Goal: Task Accomplishment & Management: Use online tool/utility

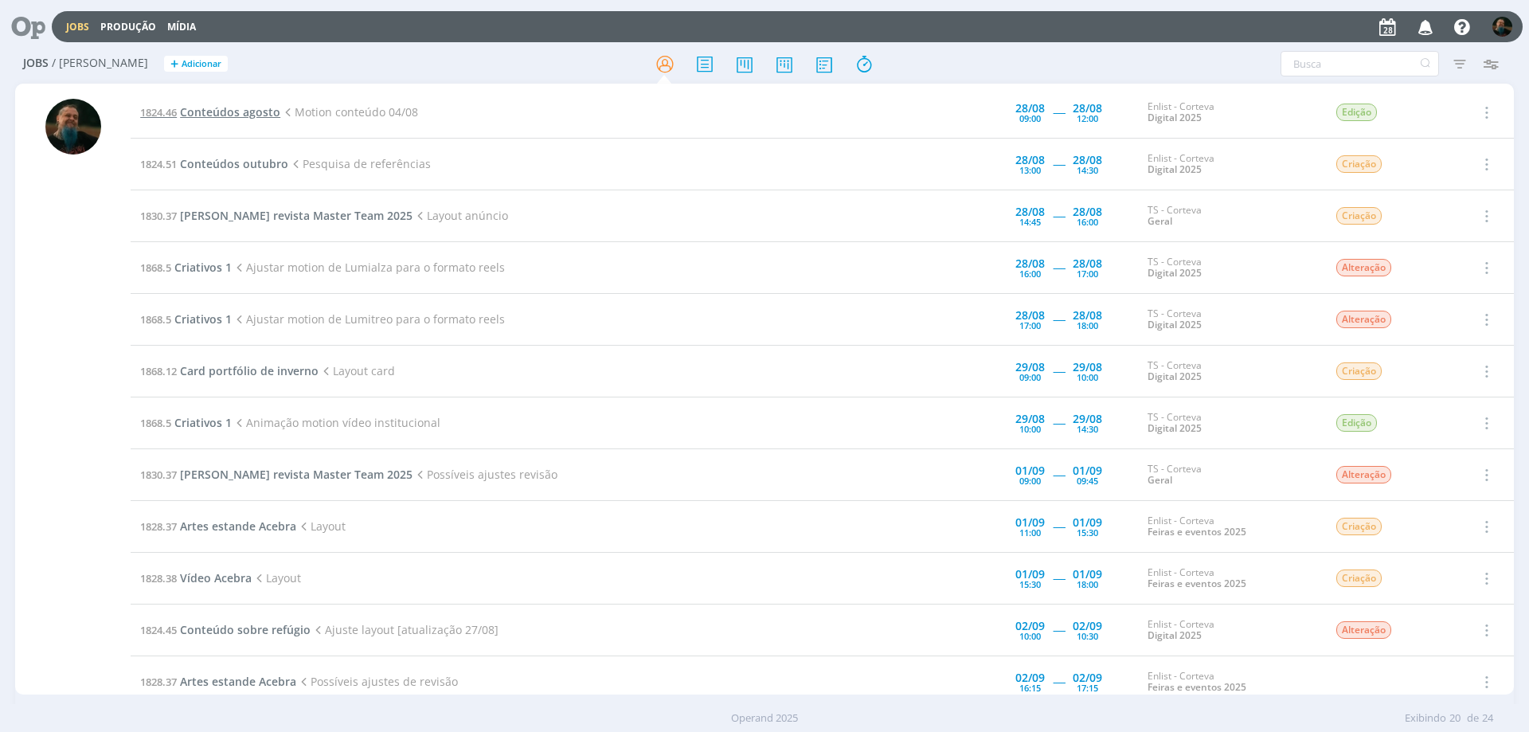
click at [241, 107] on span "Conteúdos agosto" at bounding box center [230, 111] width 100 height 15
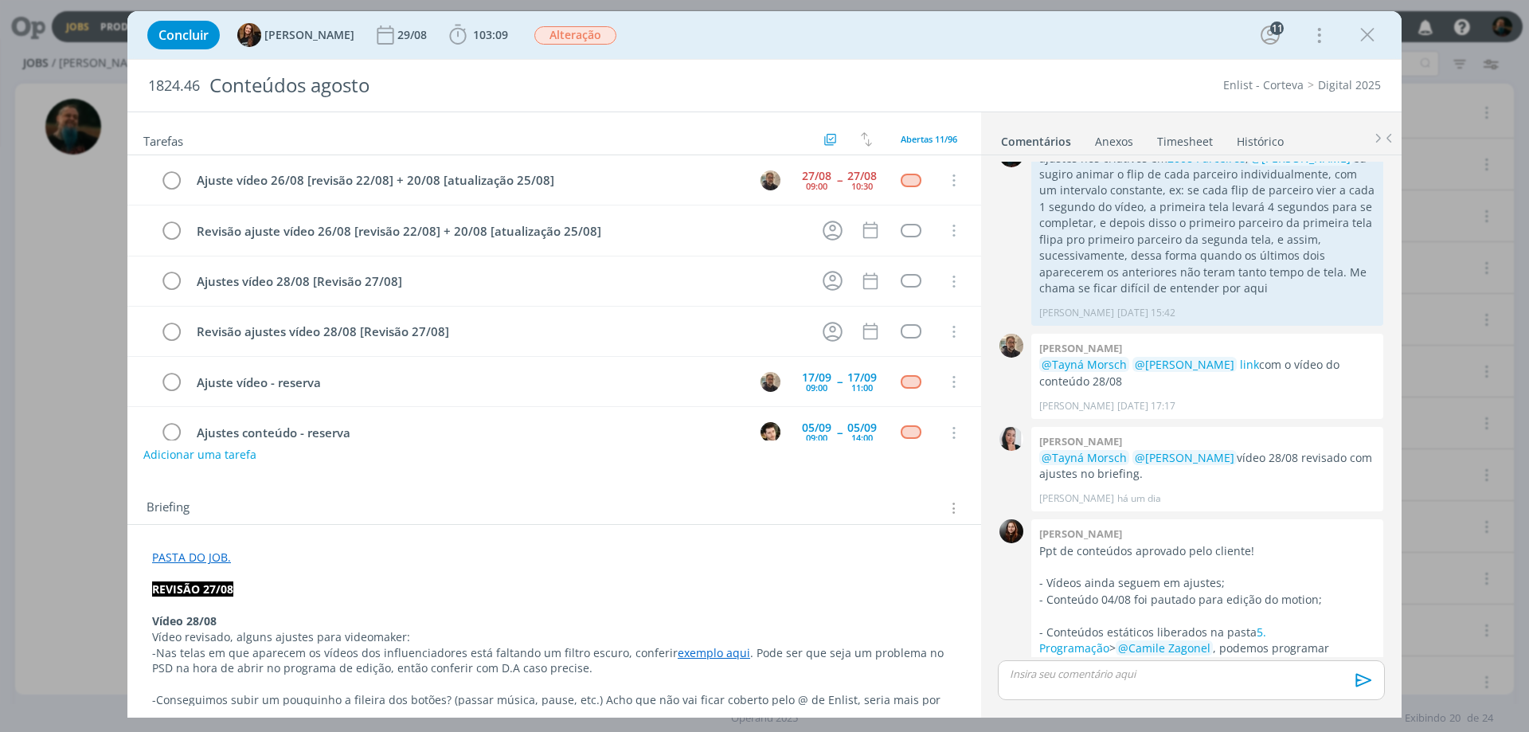
scroll to position [282, 0]
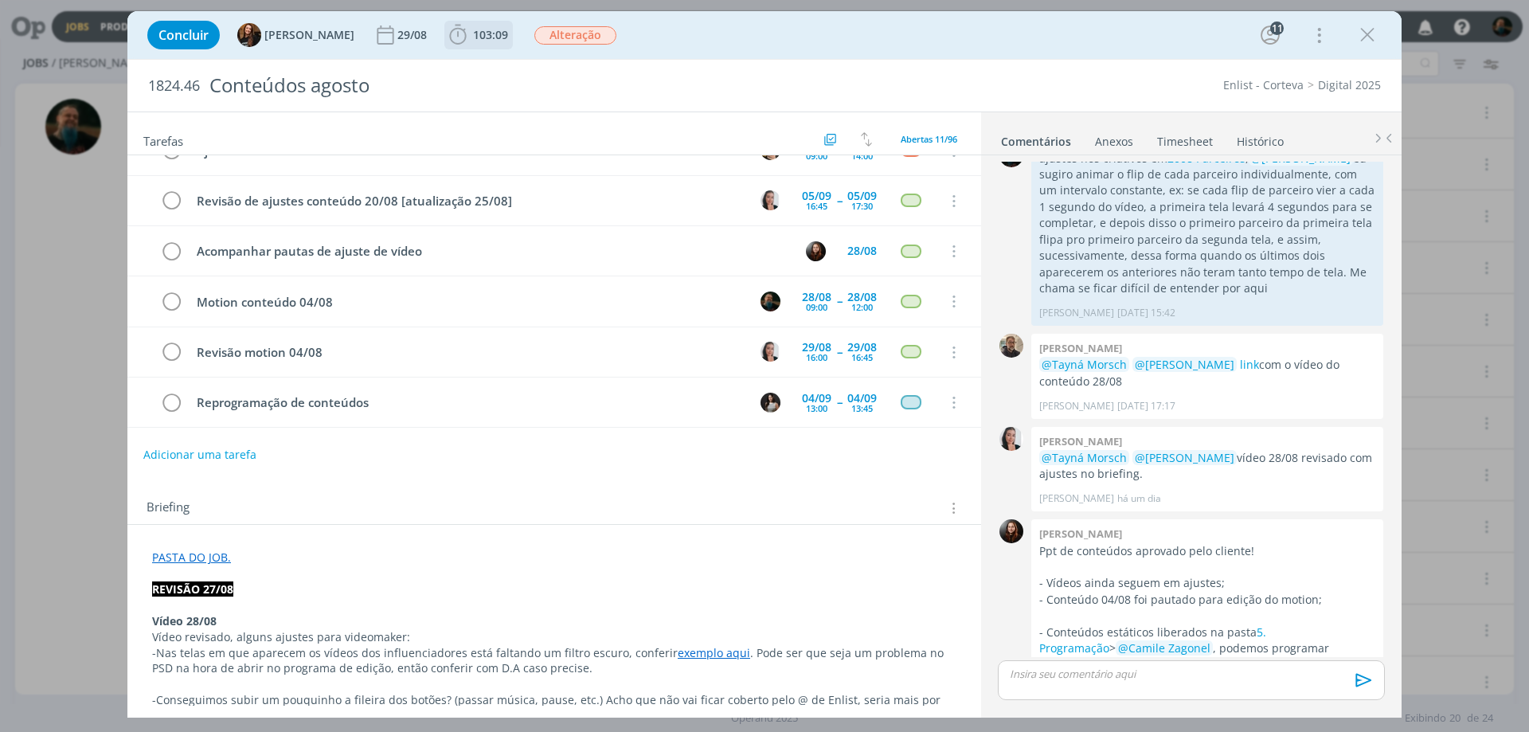
click at [473, 37] on span "103:09" at bounding box center [490, 34] width 35 height 15
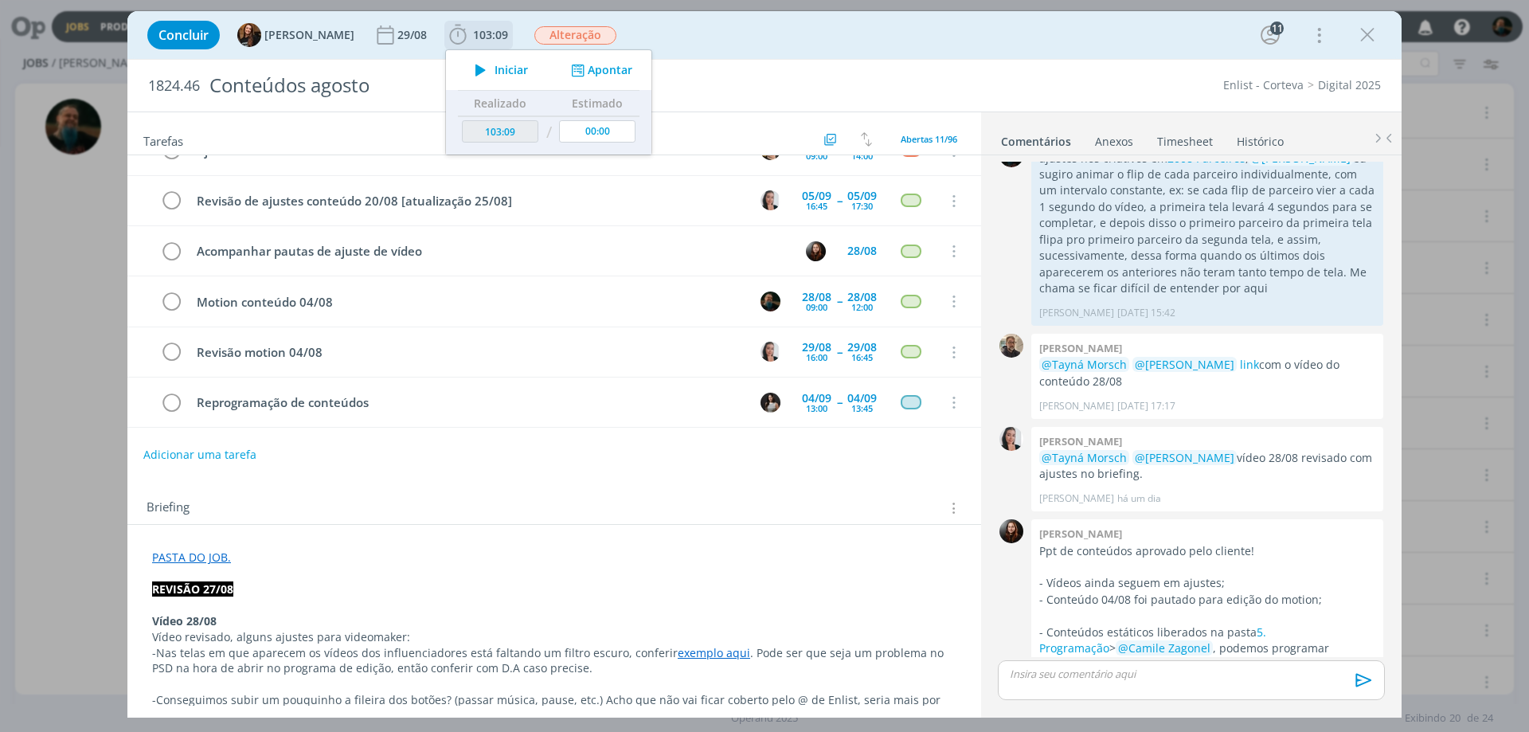
click at [495, 72] on span "Iniciar" at bounding box center [511, 70] width 33 height 11
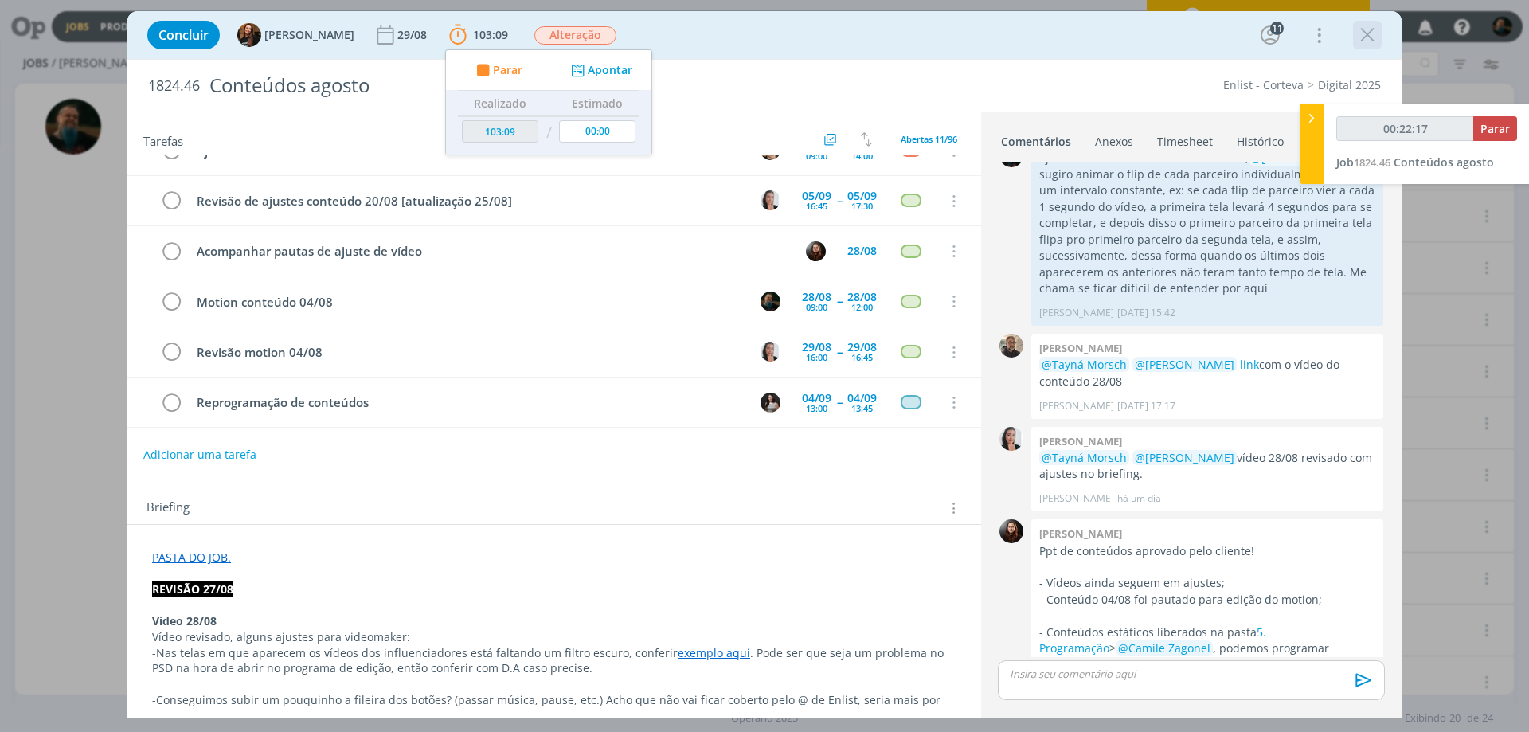
click at [1223, 41] on icon "dialog" at bounding box center [1368, 35] width 24 height 24
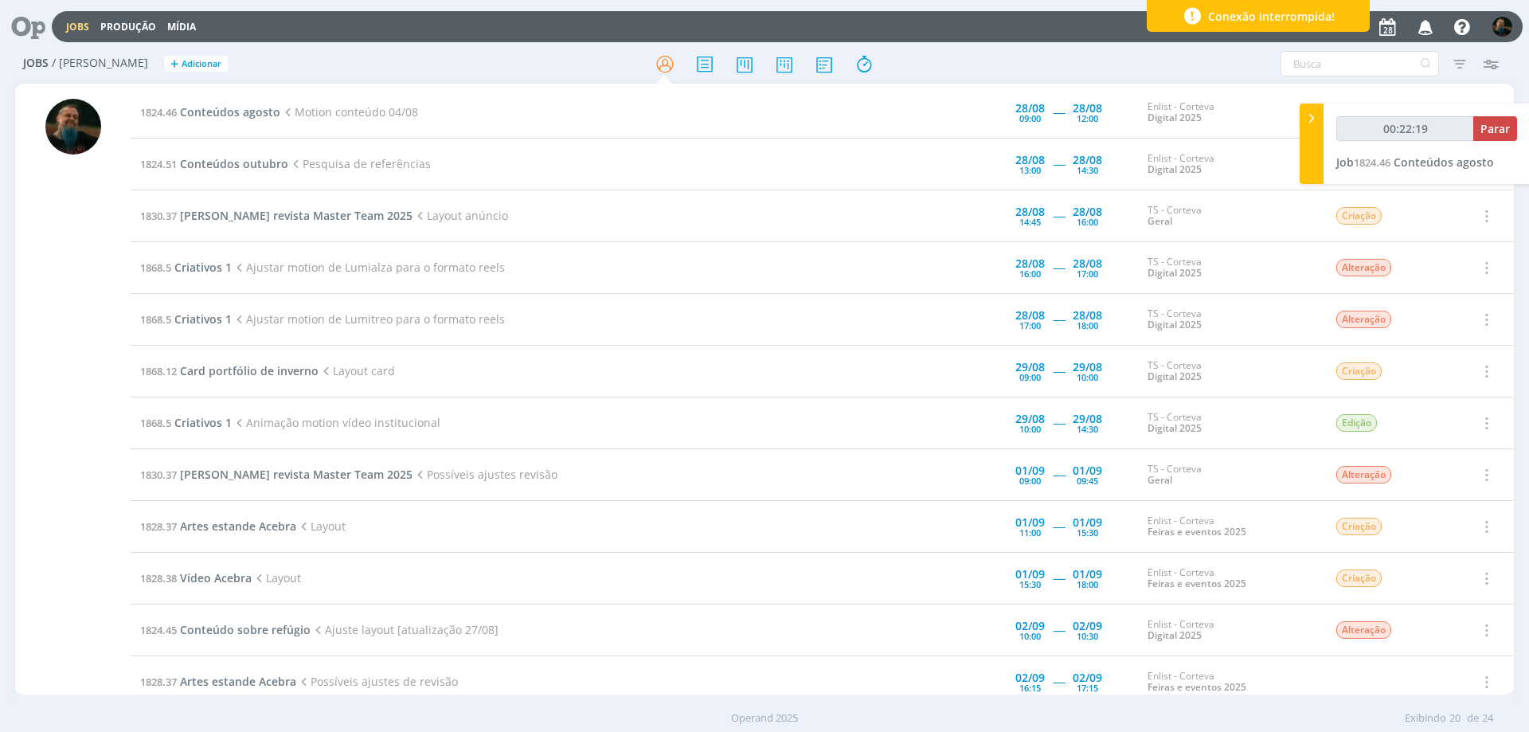
click at [1223, 11] on div "Conexão interrompida!" at bounding box center [1258, 16] width 223 height 32
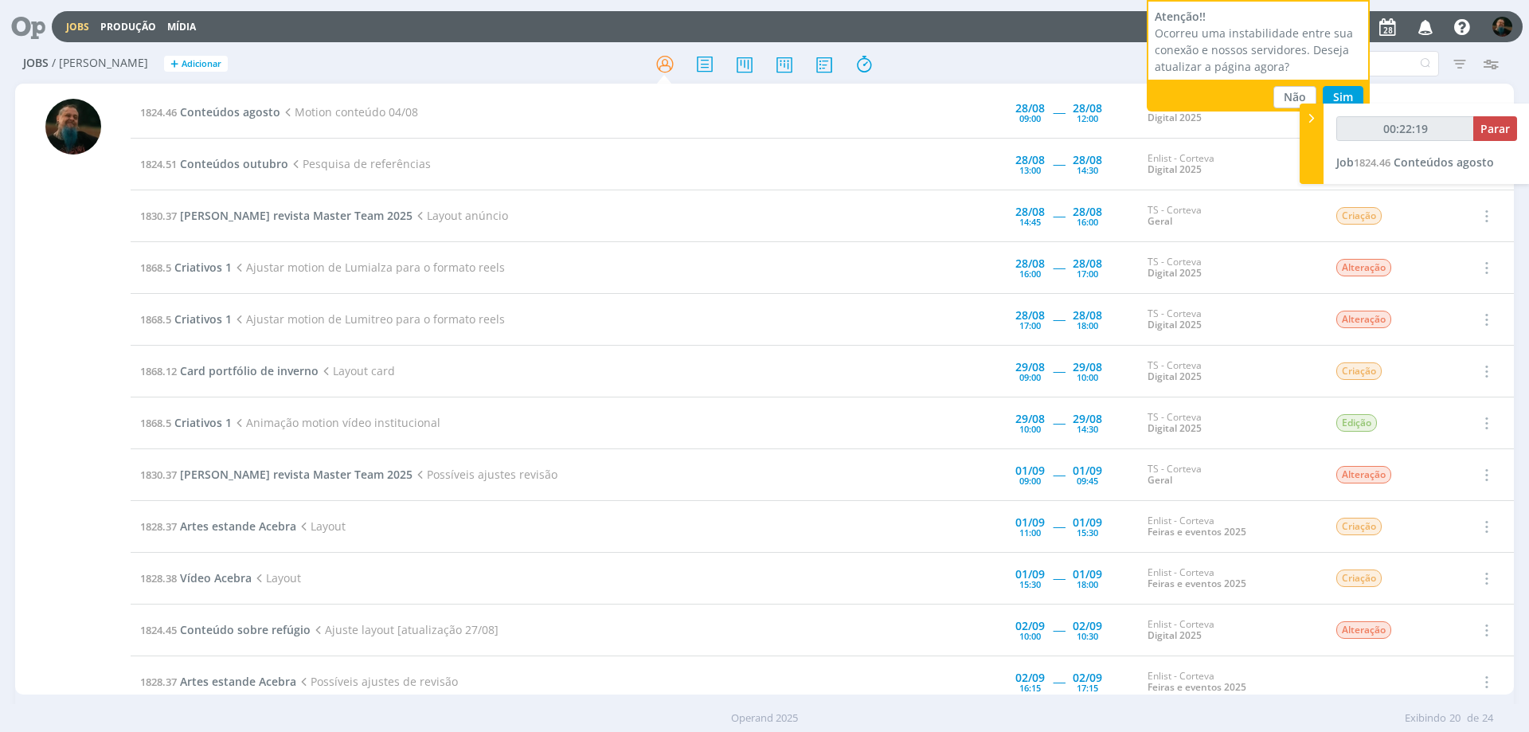
type input "00:22:20"
click at [1223, 95] on button "Sim" at bounding box center [1343, 97] width 41 height 22
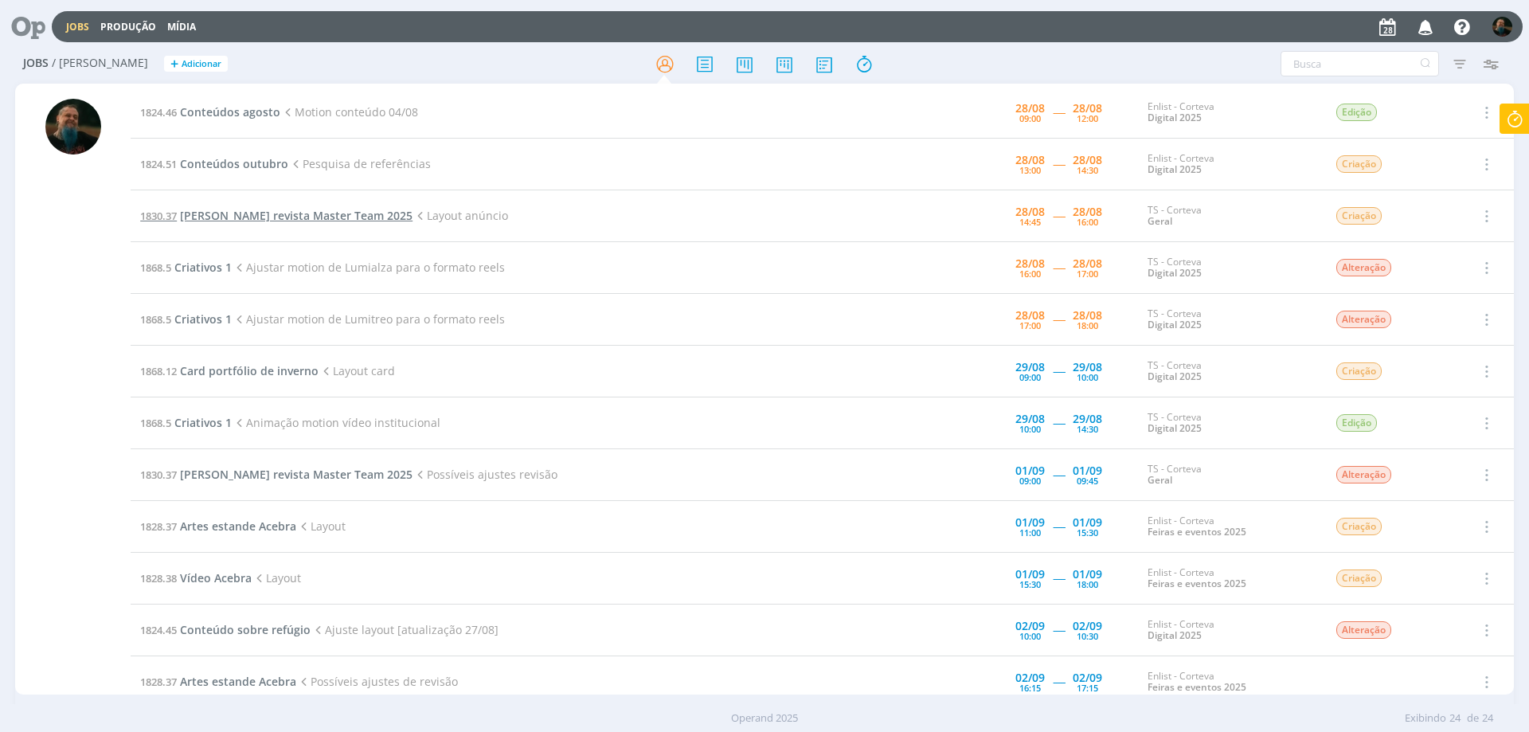
click at [299, 213] on span "Anúncio Dermacor revista Master Team 2025" at bounding box center [296, 215] width 233 height 15
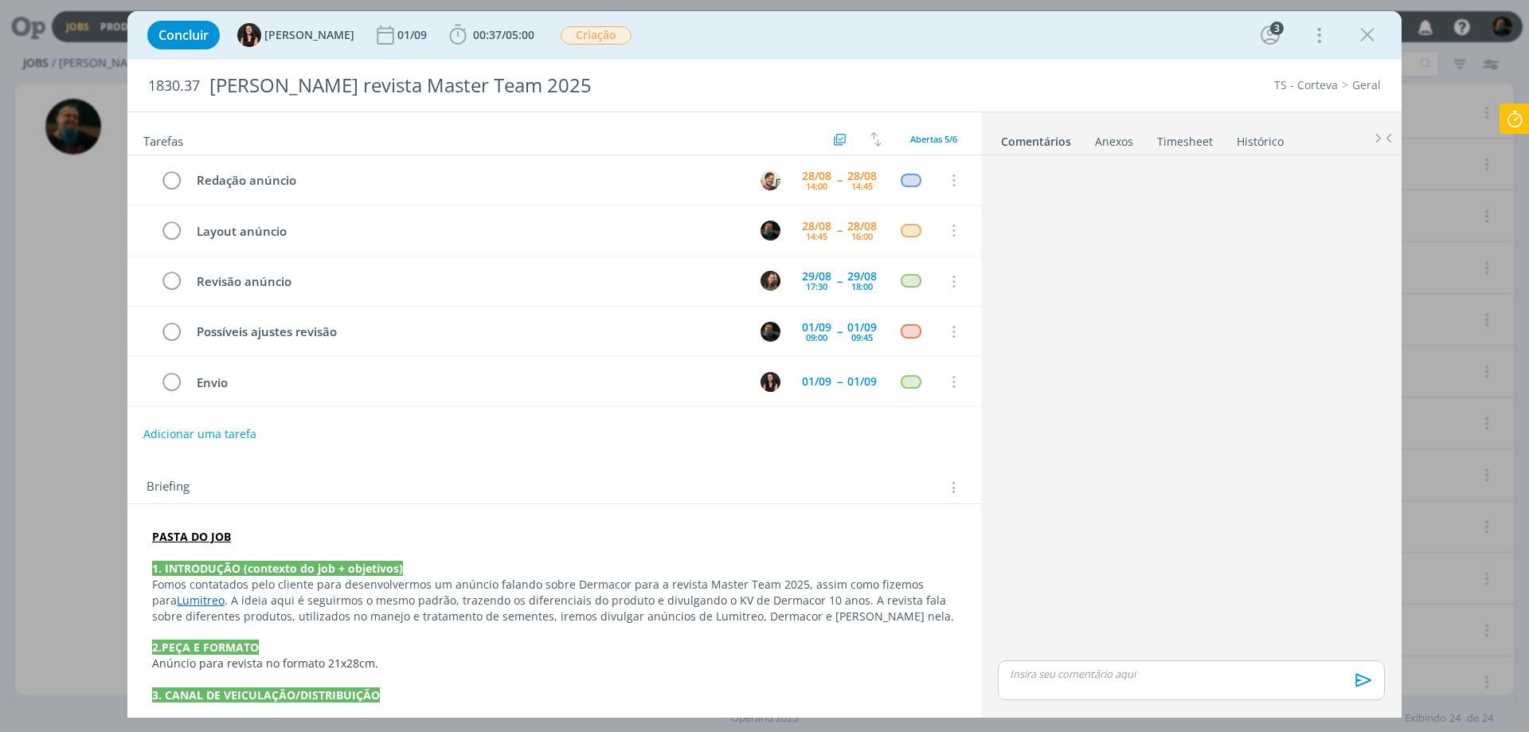
click at [177, 601] on link "Lumitreo" at bounding box center [201, 600] width 48 height 15
click at [523, 635] on link "https://app4.operand.com.br/jobs/14365" at bounding box center [502, 631] width 120 height 21
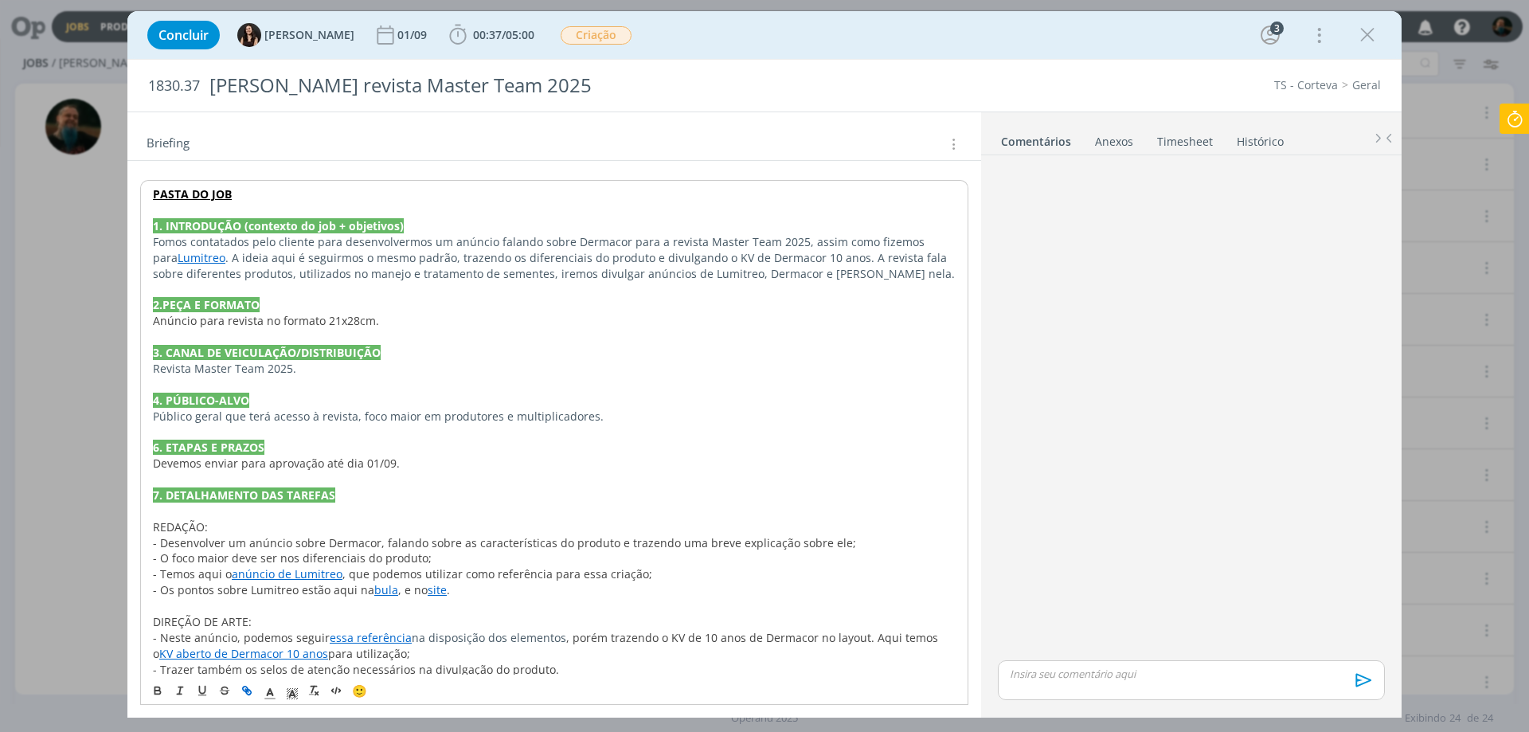
scroll to position [357, 0]
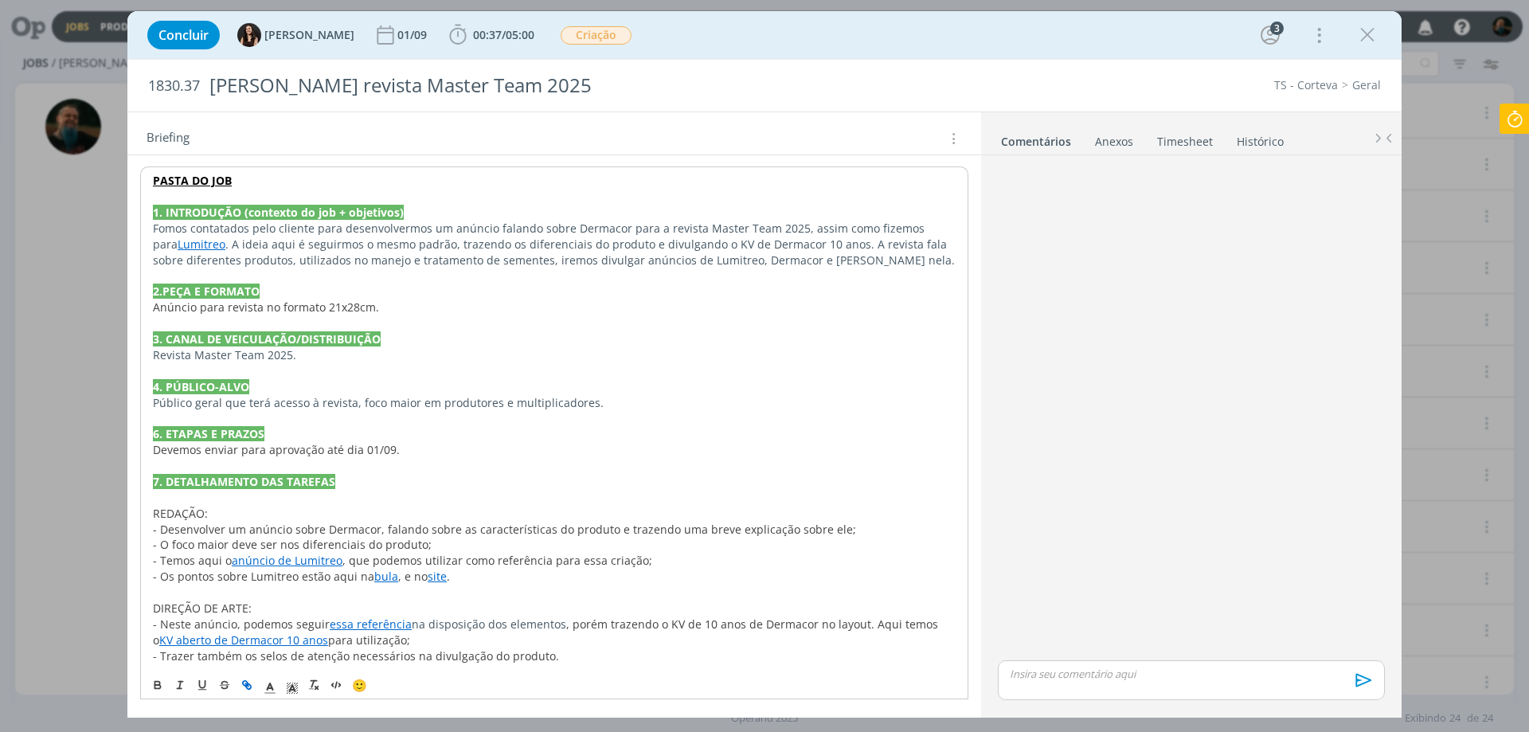
click at [353, 623] on link "essa referência" at bounding box center [371, 624] width 82 height 15
click at [364, 589] on link "https://sobeae.sharepoint.com/:b:/s/SOBEAE/Ec2yOnAo9lVAkhmiBiY_avUBAoUUE5BBK8U9…" at bounding box center [317, 593] width 120 height 21
click at [585, 561] on span ", que podemos utilizar como referência para essa criação;" at bounding box center [498, 560] width 310 height 15
click at [273, 639] on link "KV aberto de Dermacor 10 anos" at bounding box center [243, 639] width 169 height 15
click at [496, 593] on link "https://sobeae.sharepoint.com/:f:/s/SOBEAE/EtaM9-pw01pNr872PvcaMk4BHX1XzBIi4BzI…" at bounding box center [503, 593] width 120 height 21
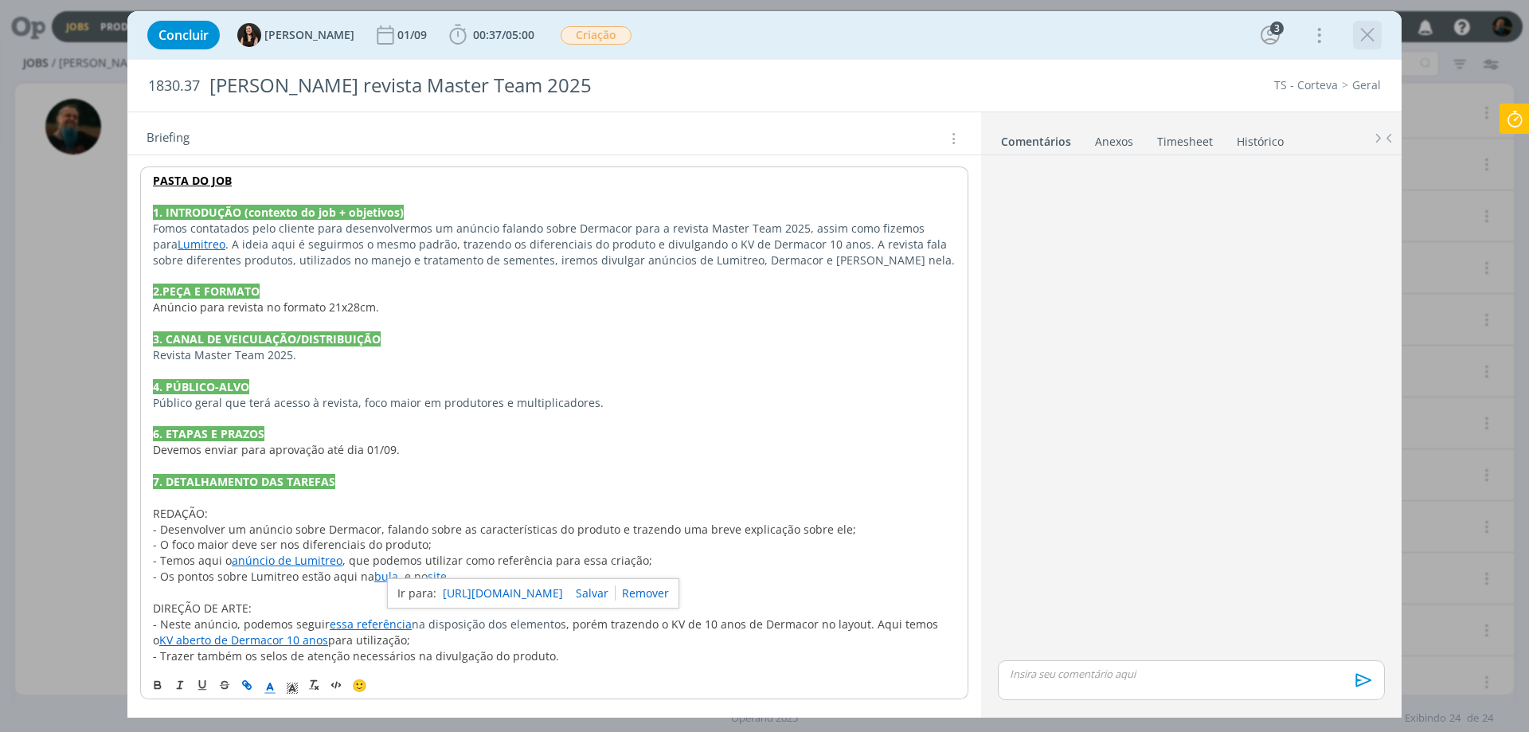
click at [1370, 34] on icon "dialog" at bounding box center [1368, 35] width 24 height 24
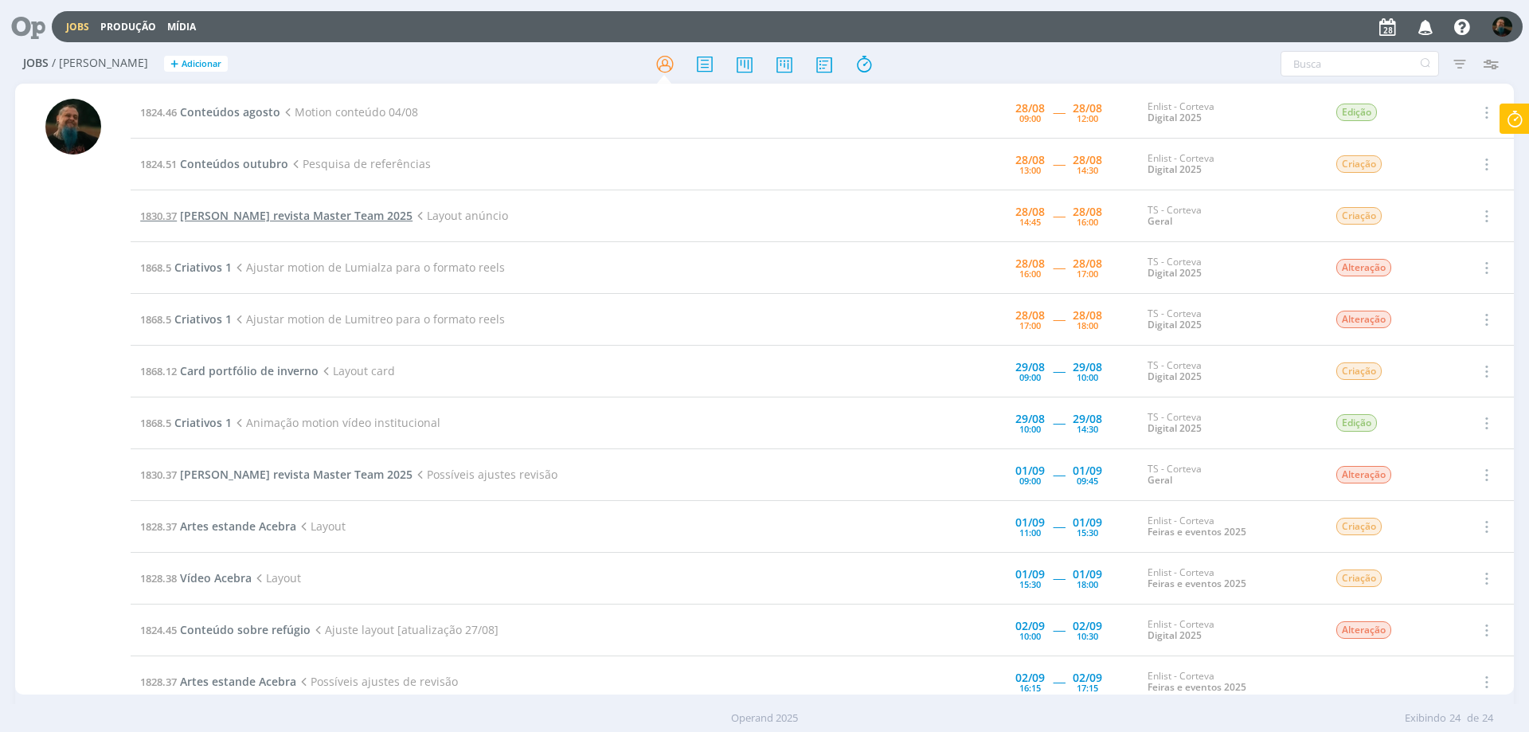
click at [373, 217] on span "Anúncio Dermacor revista Master Team 2025" at bounding box center [296, 215] width 233 height 15
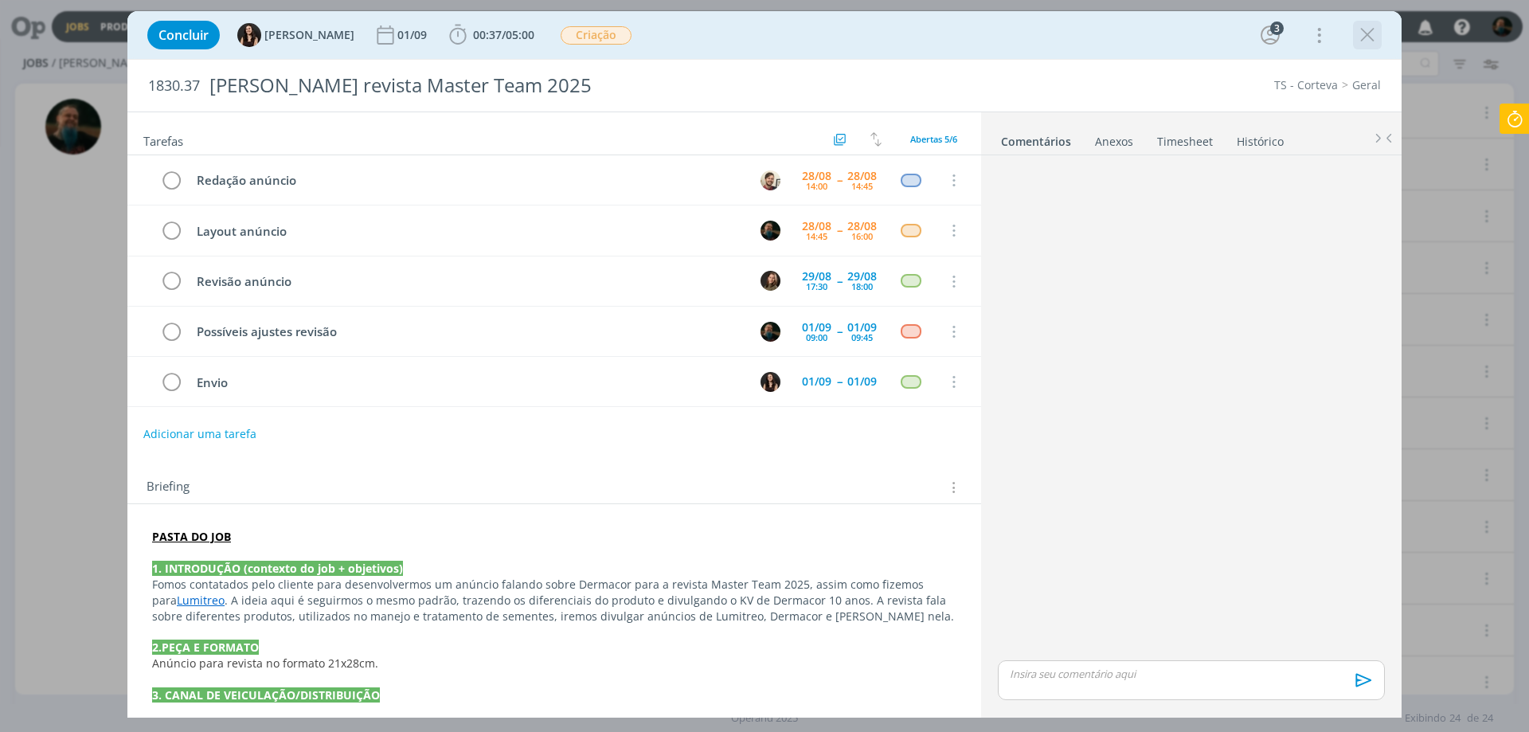
click at [1359, 35] on icon "dialog" at bounding box center [1368, 35] width 24 height 24
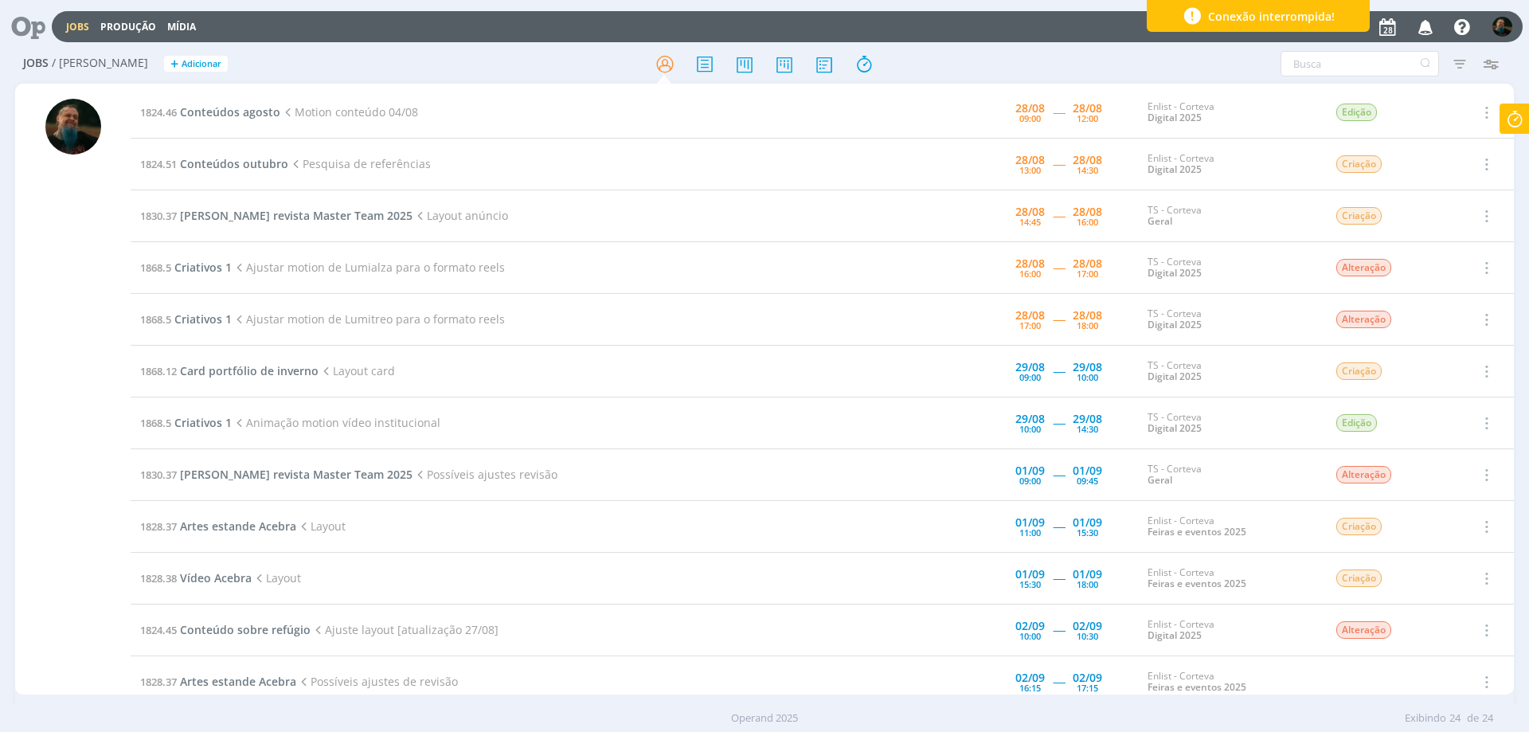
click at [1349, 19] on div "Conexão interrompida!" at bounding box center [1258, 16] width 223 height 32
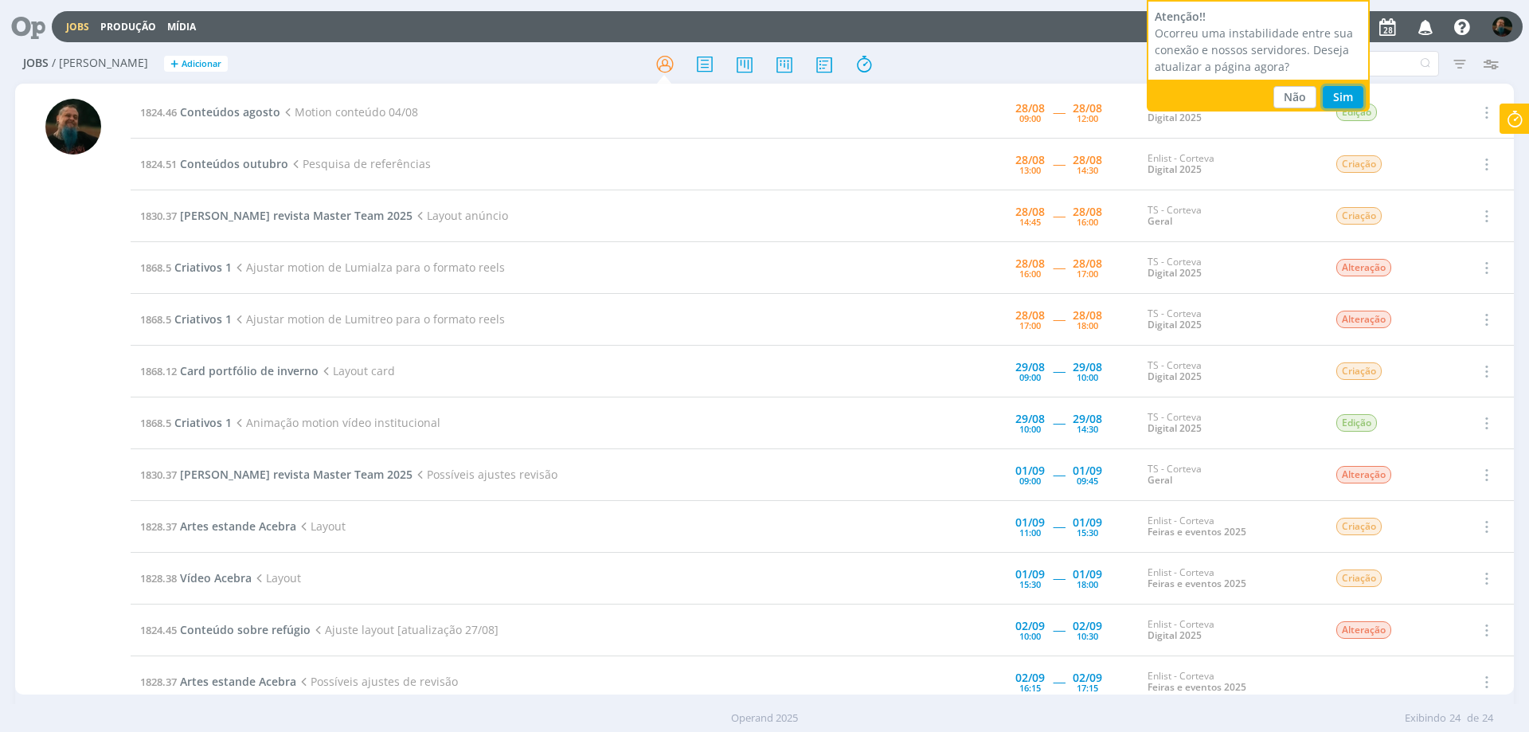
click at [1337, 97] on button "Sim" at bounding box center [1343, 97] width 41 height 22
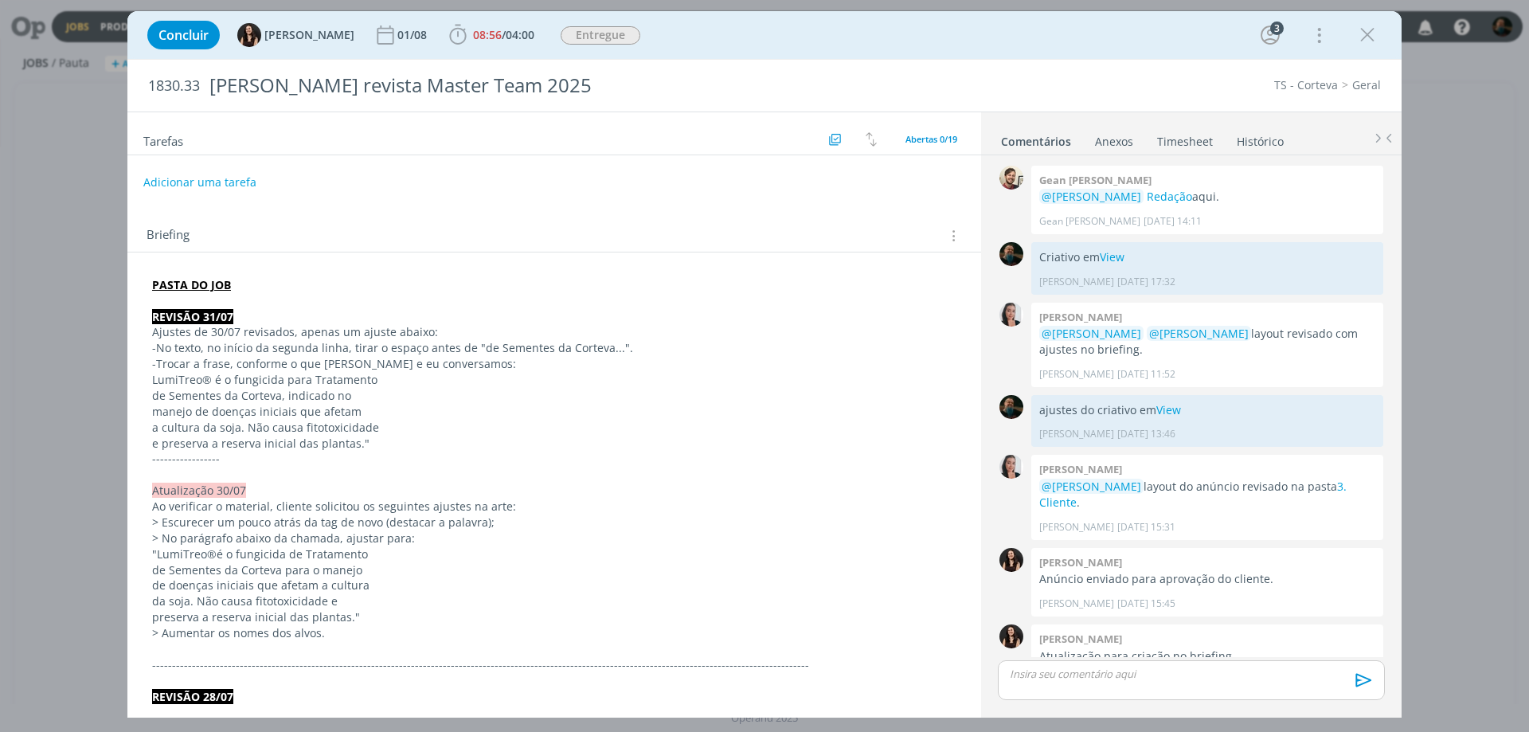
scroll to position [1067, 0]
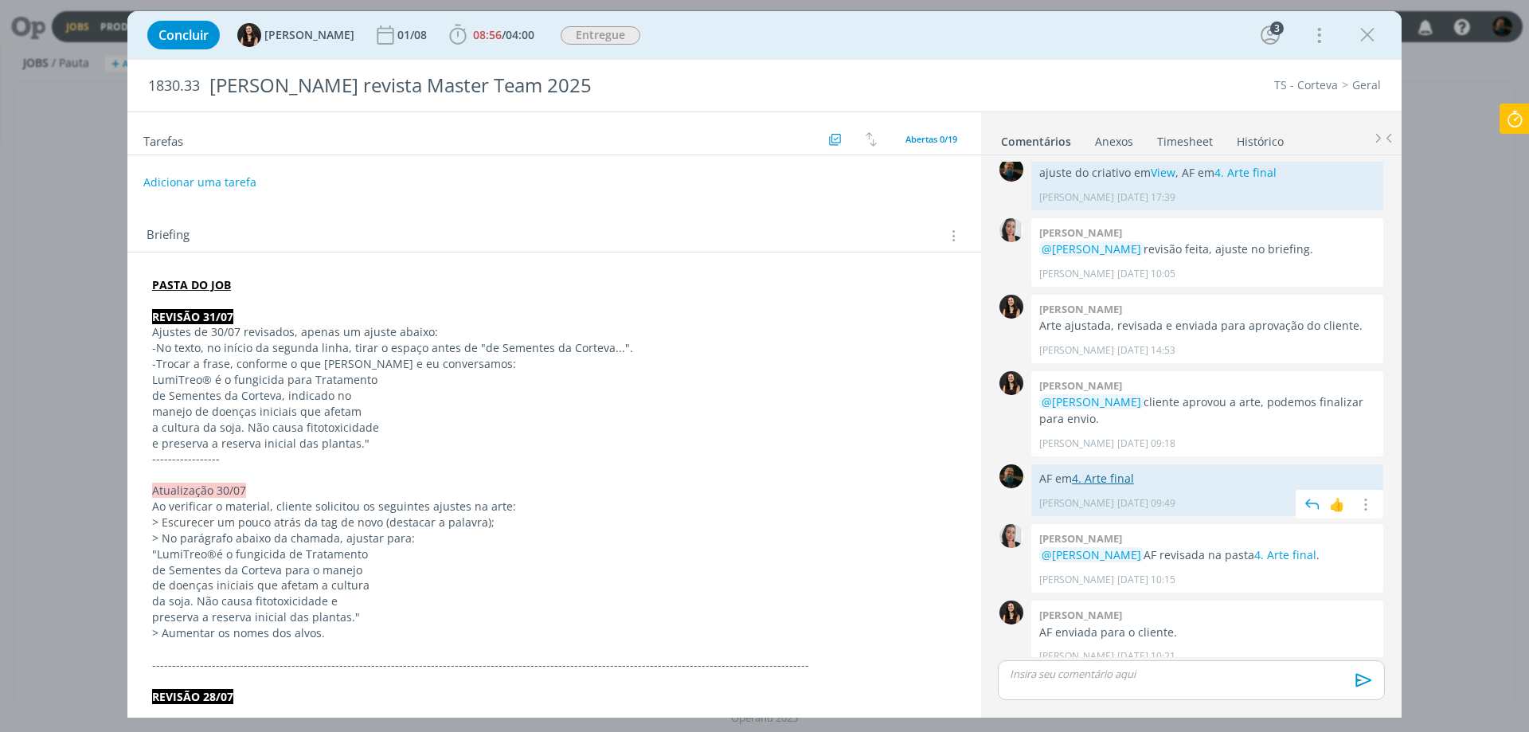
click at [1125, 471] on link "4. Arte final" at bounding box center [1103, 478] width 62 height 15
